Goal: Task Accomplishment & Management: Manage account settings

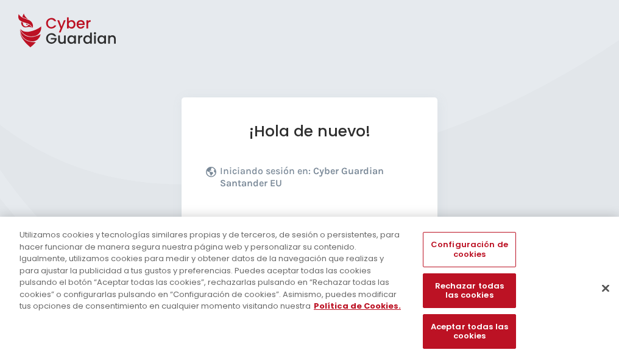
scroll to position [149, 0]
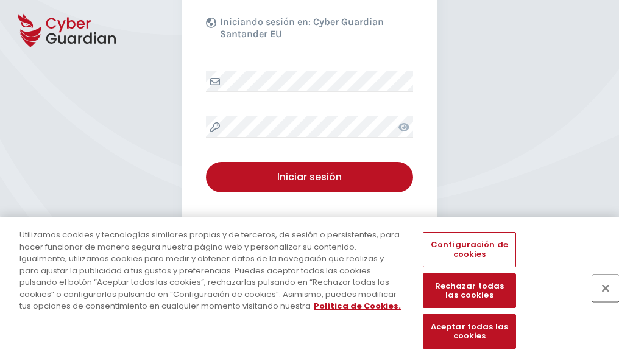
click at [600, 301] on button "Cerrar" at bounding box center [605, 288] width 27 height 27
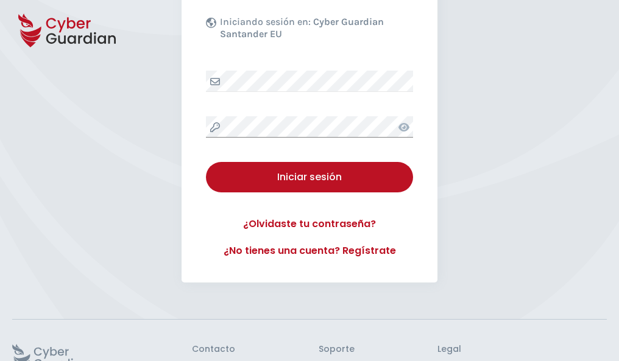
scroll to position [237, 0]
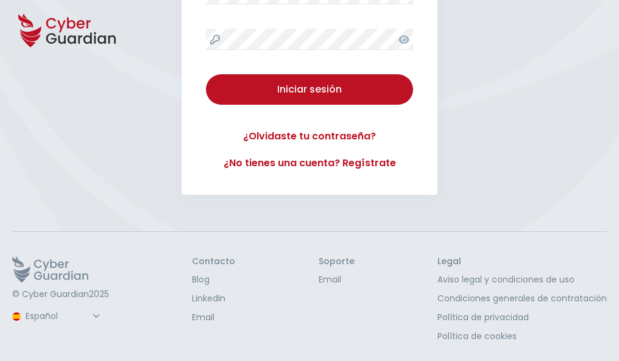
click at [206, 74] on button "Iniciar sesión" at bounding box center [309, 89] width 207 height 30
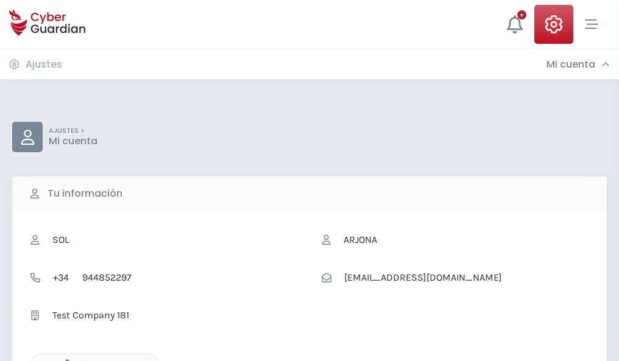
click at [64, 360] on icon "button" at bounding box center [64, 365] width 10 height 10
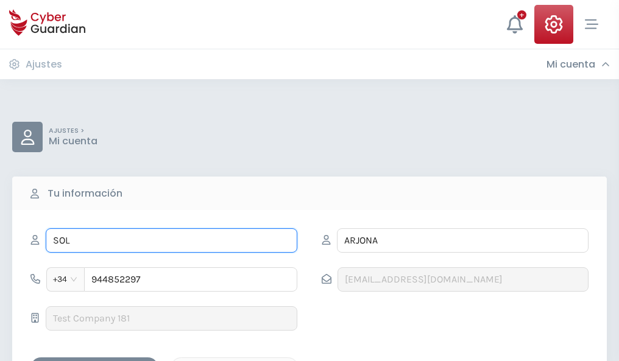
click at [171, 241] on input "SOL" at bounding box center [172, 241] width 252 height 24
type input "S"
type input "Pablo"
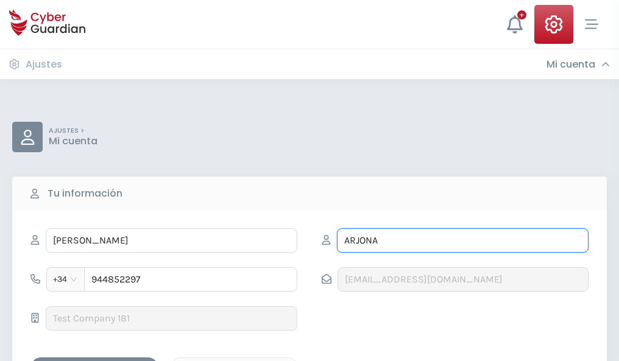
click at [463, 241] on input "ARJONA" at bounding box center [463, 241] width 252 height 24
type input "A"
type input "Prieto"
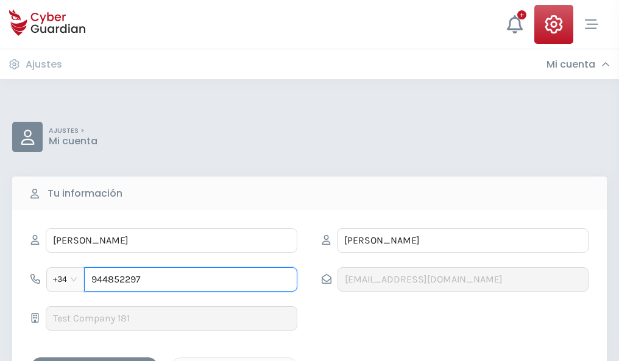
click at [191, 280] on input "944852297" at bounding box center [190, 280] width 213 height 24
type input "9"
type input "947310036"
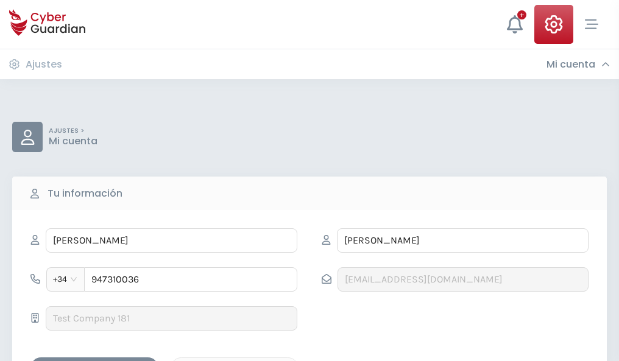
click at [94, 361] on div "Guardar cambios" at bounding box center [95, 368] width 110 height 15
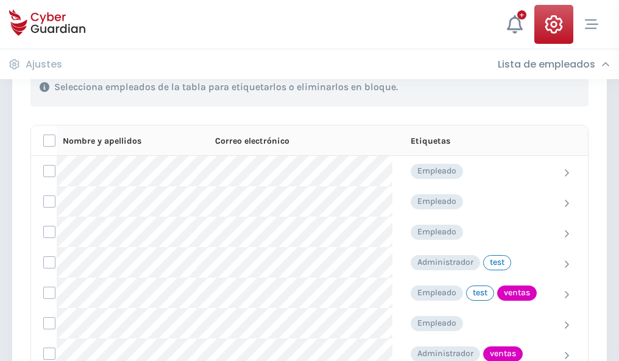
scroll to position [552, 0]
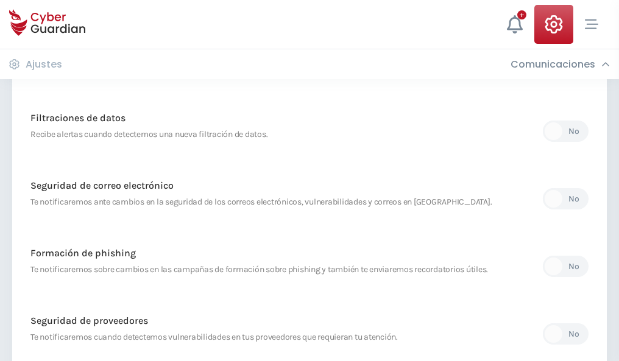
scroll to position [642, 0]
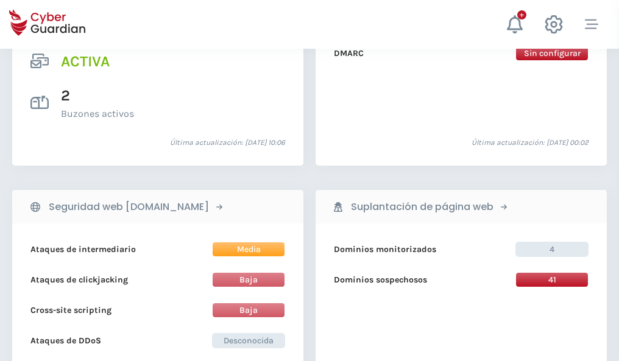
scroll to position [1238, 0]
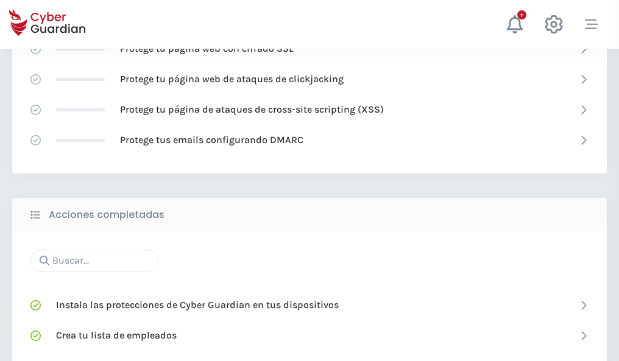
scroll to position [812, 0]
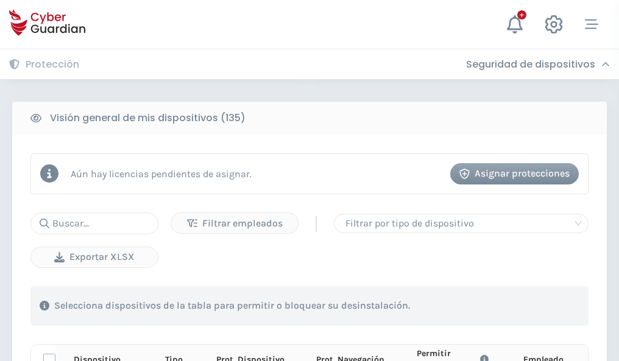
scroll to position [1077, 0]
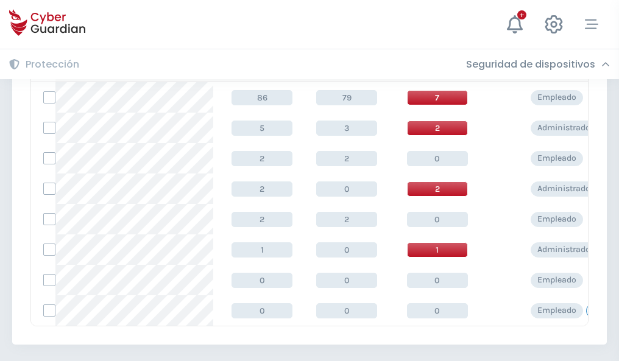
scroll to position [566, 0]
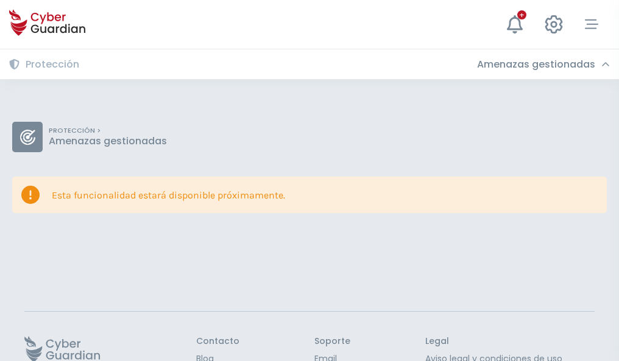
scroll to position [79, 0]
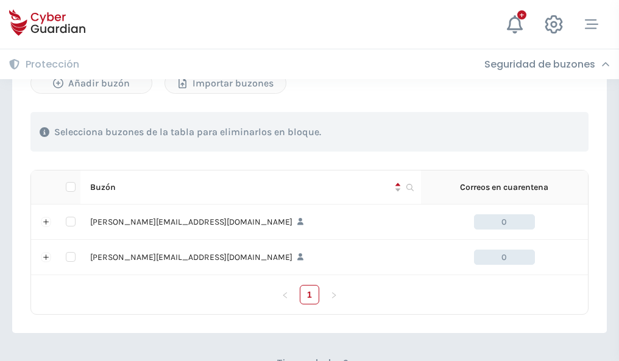
scroll to position [530, 0]
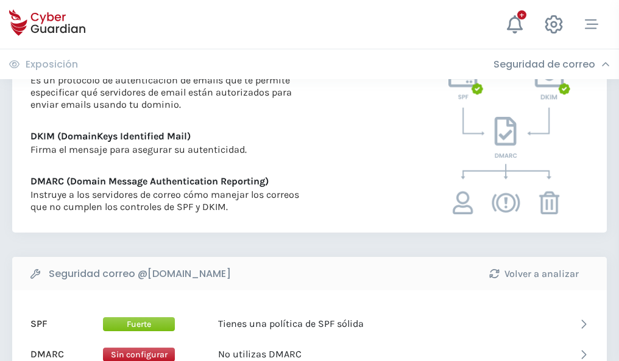
scroll to position [658, 0]
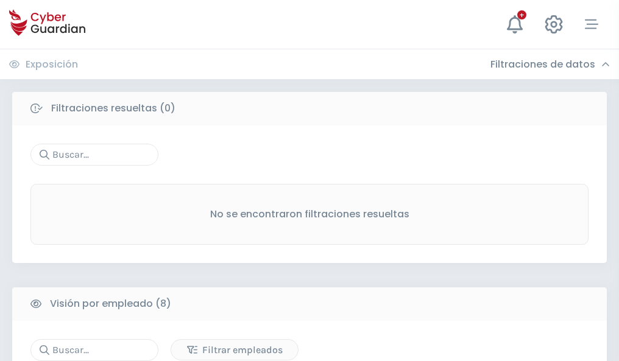
scroll to position [1038, 0]
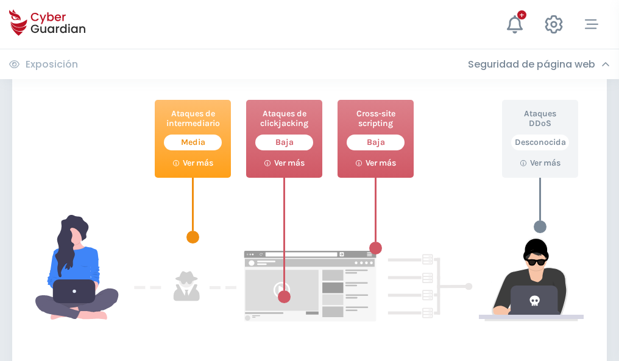
scroll to position [664, 0]
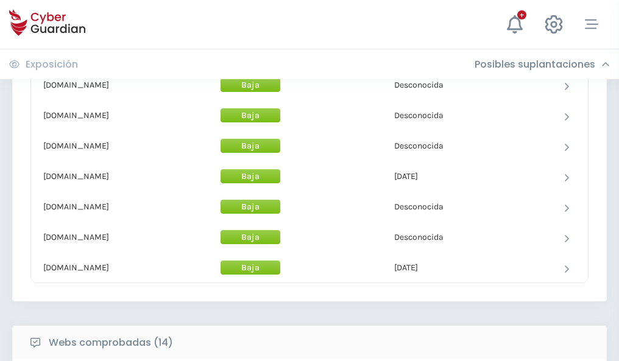
scroll to position [1188, 0]
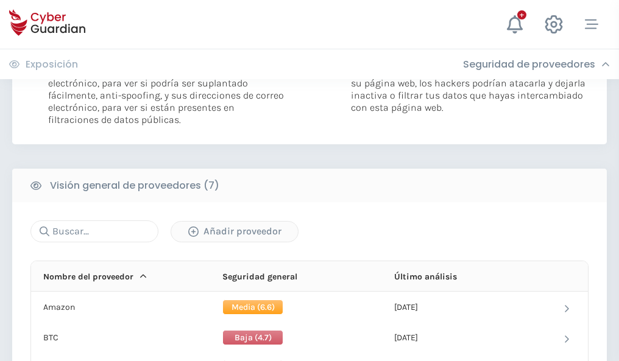
scroll to position [816, 0]
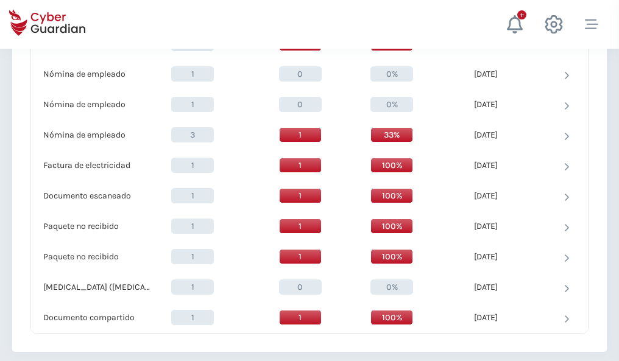
scroll to position [1263, 0]
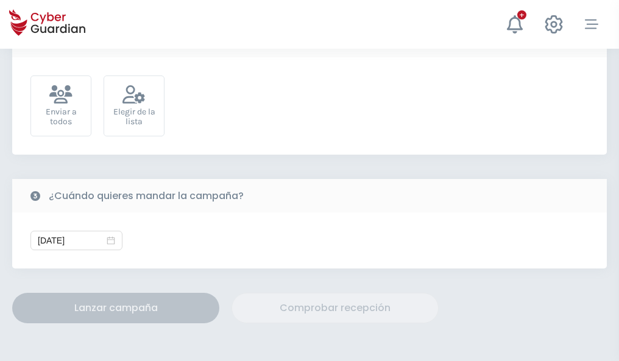
scroll to position [446, 0]
